Goal: Obtain resource: Obtain resource

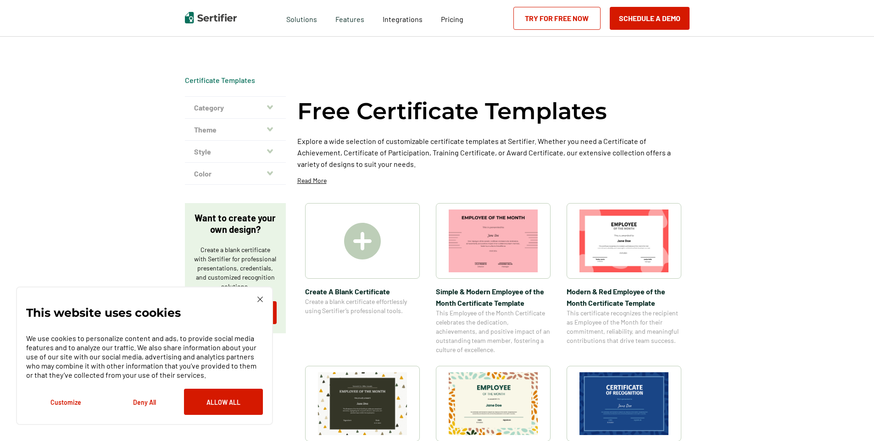
scroll to position [183, 0]
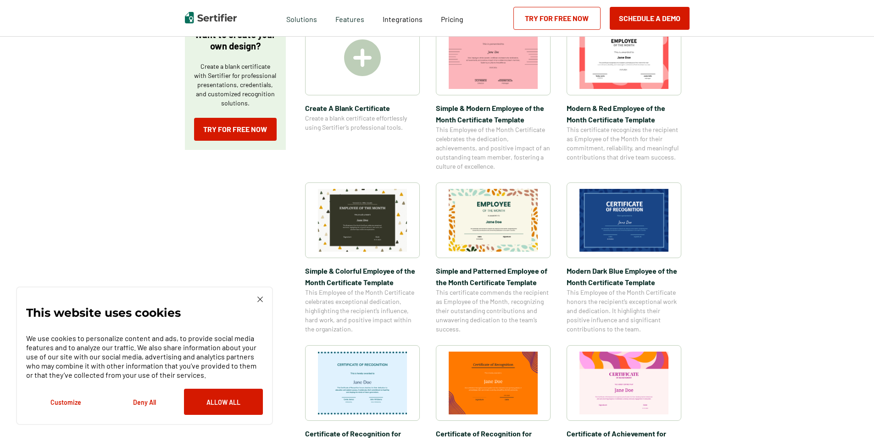
click at [511, 238] on img at bounding box center [492, 220] width 89 height 63
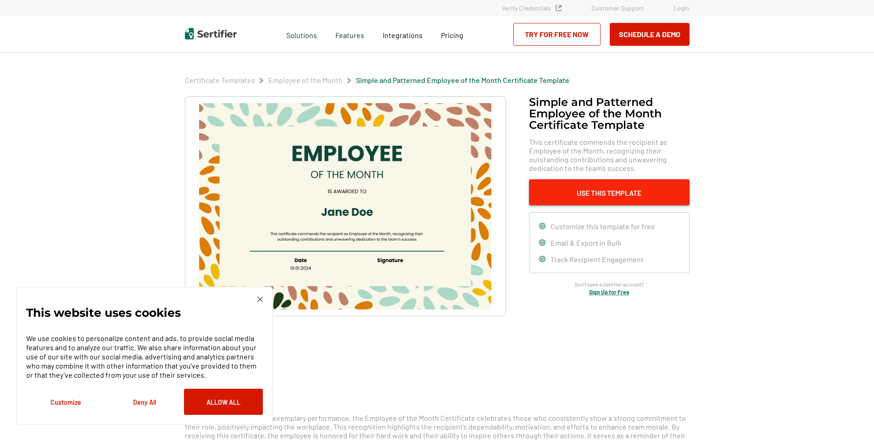
click at [618, 197] on button "Use This Template" at bounding box center [609, 192] width 161 height 26
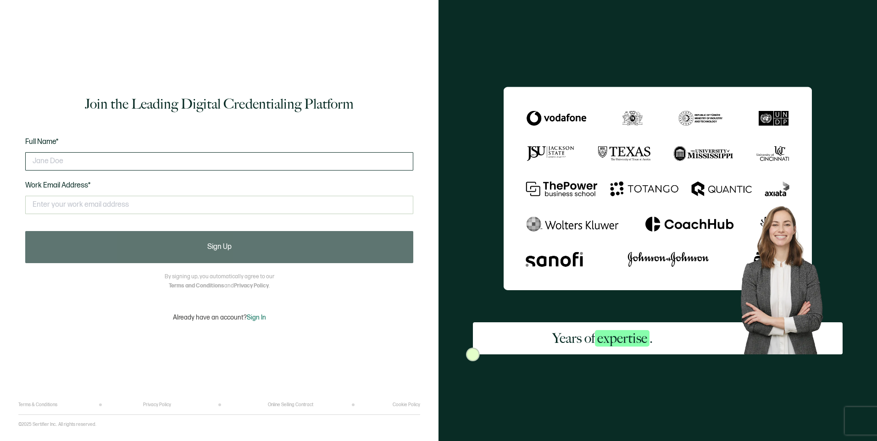
click at [184, 156] on input "text" at bounding box center [219, 161] width 388 height 18
click at [183, 138] on div "Full Name* Work Email Address* This doesn't look like a valid email." at bounding box center [219, 181] width 388 height 90
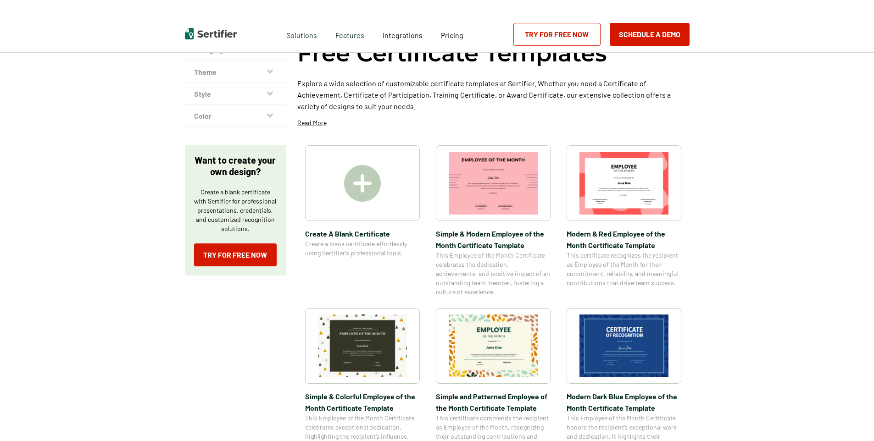
scroll to position [92, 0]
